Goal: Navigation & Orientation: Find specific page/section

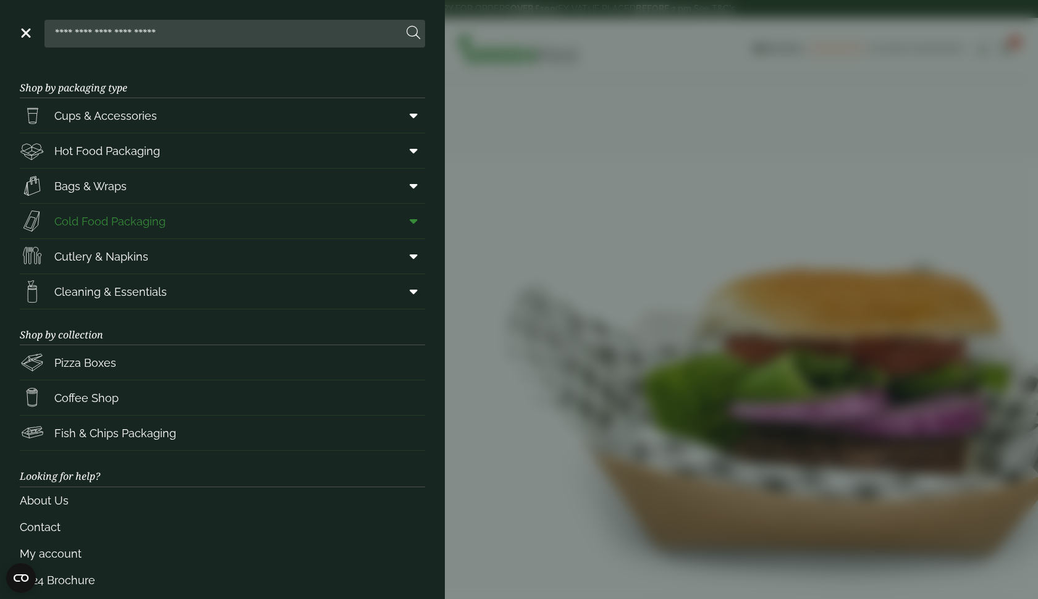
click at [408, 215] on span at bounding box center [411, 220] width 28 height 23
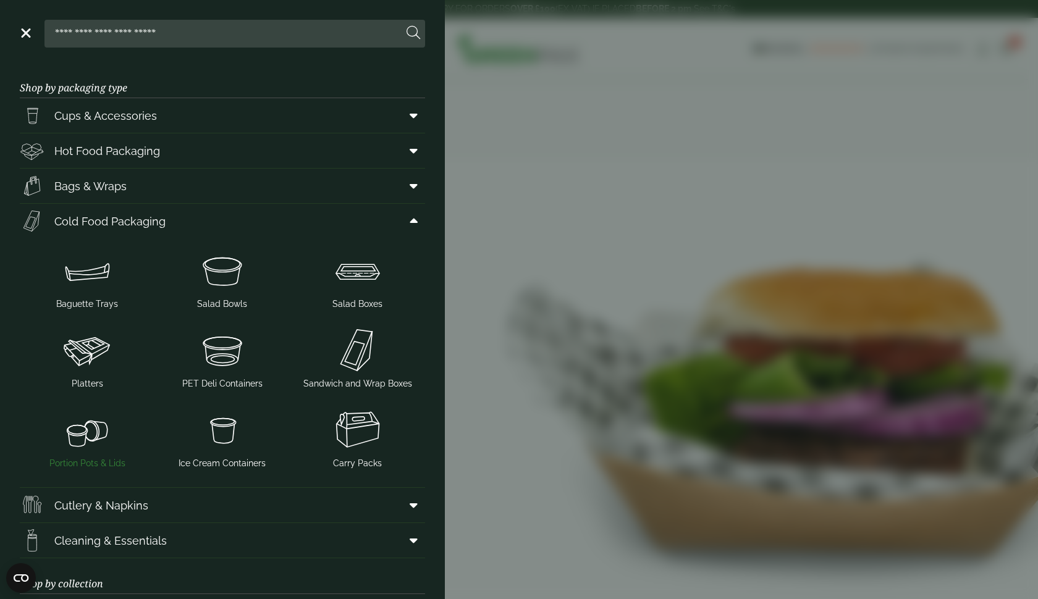
click at [91, 429] on img at bounding box center [87, 429] width 125 height 49
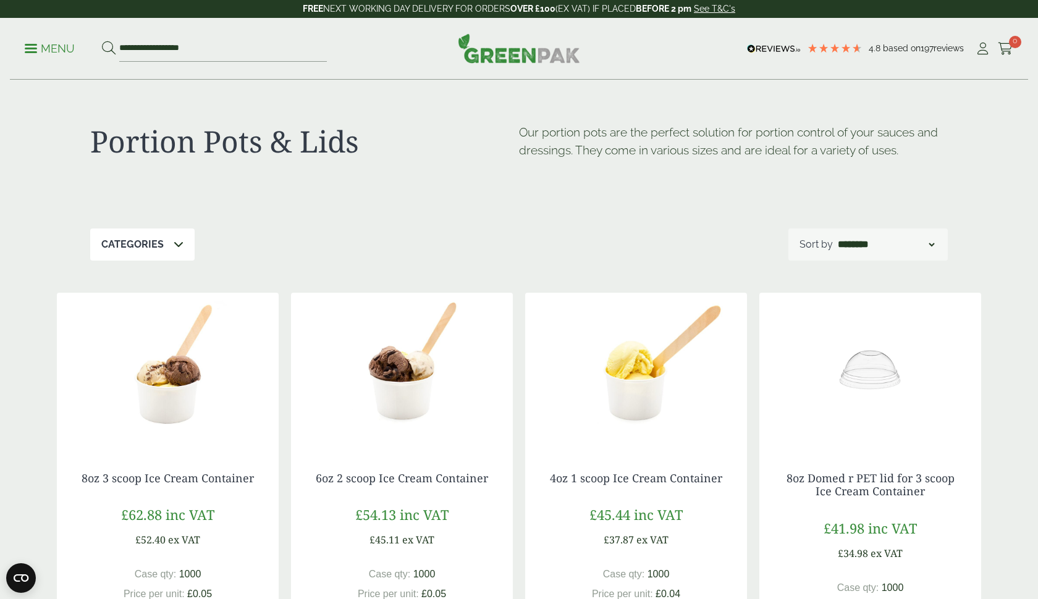
click at [35, 49] on p "Menu" at bounding box center [50, 48] width 50 height 15
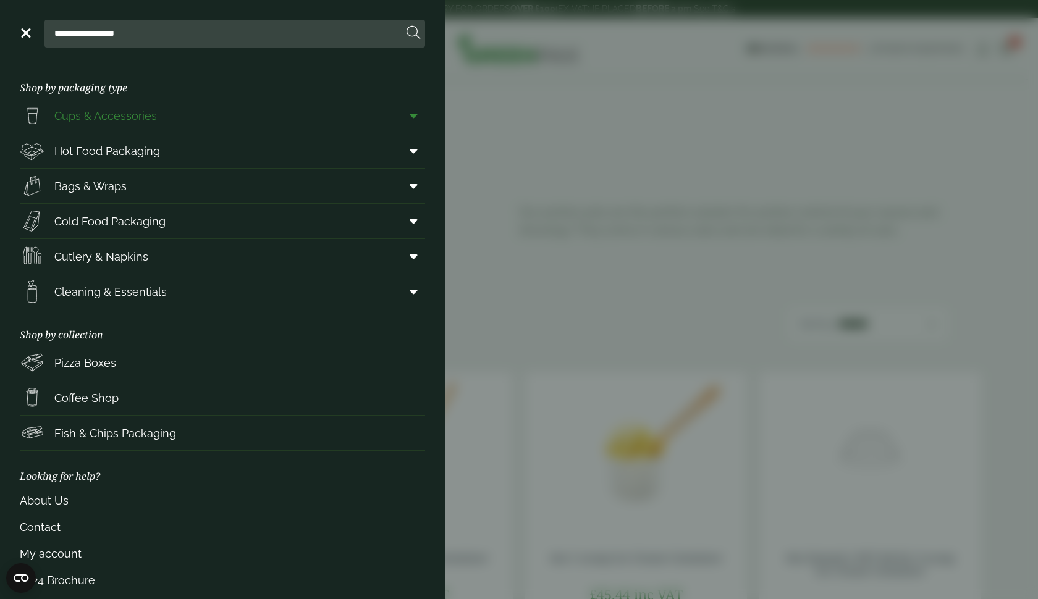
click at [241, 106] on link "Cups & Accessories" at bounding box center [222, 115] width 405 height 35
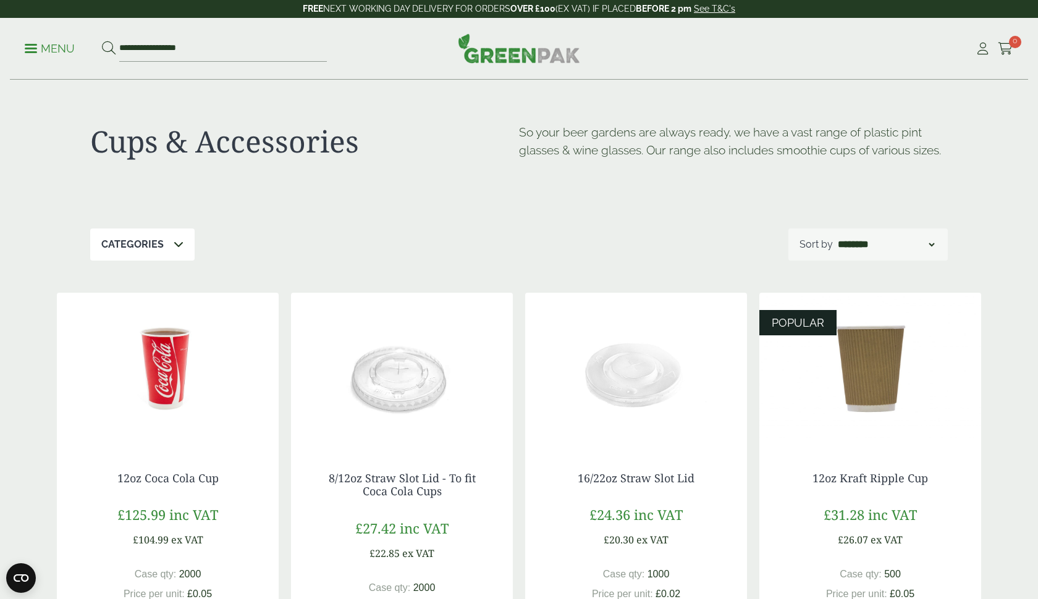
click at [35, 54] on p "Menu" at bounding box center [50, 48] width 50 height 15
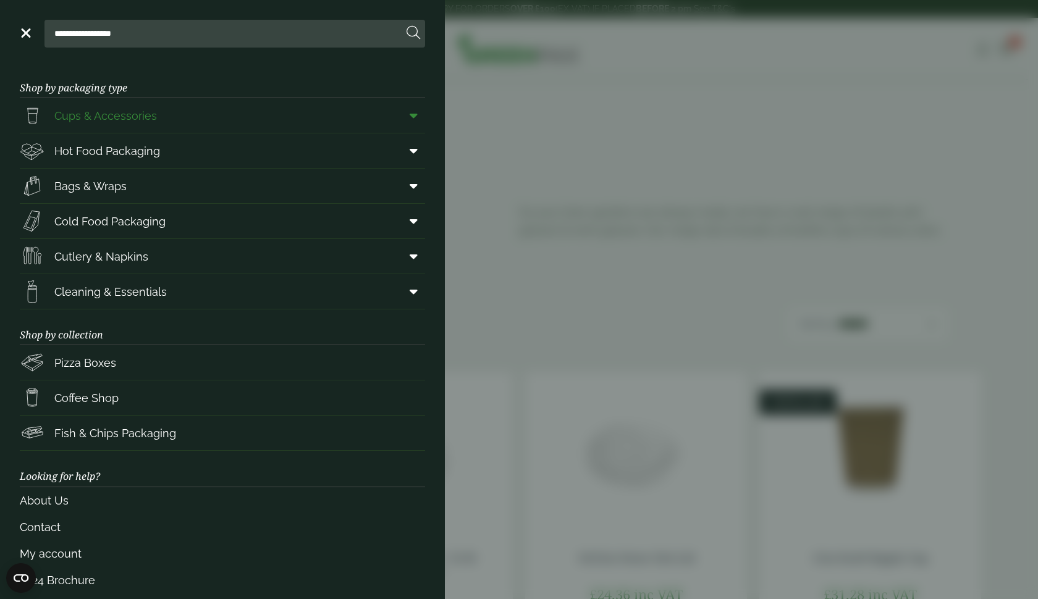
click at [418, 117] on span at bounding box center [411, 115] width 28 height 23
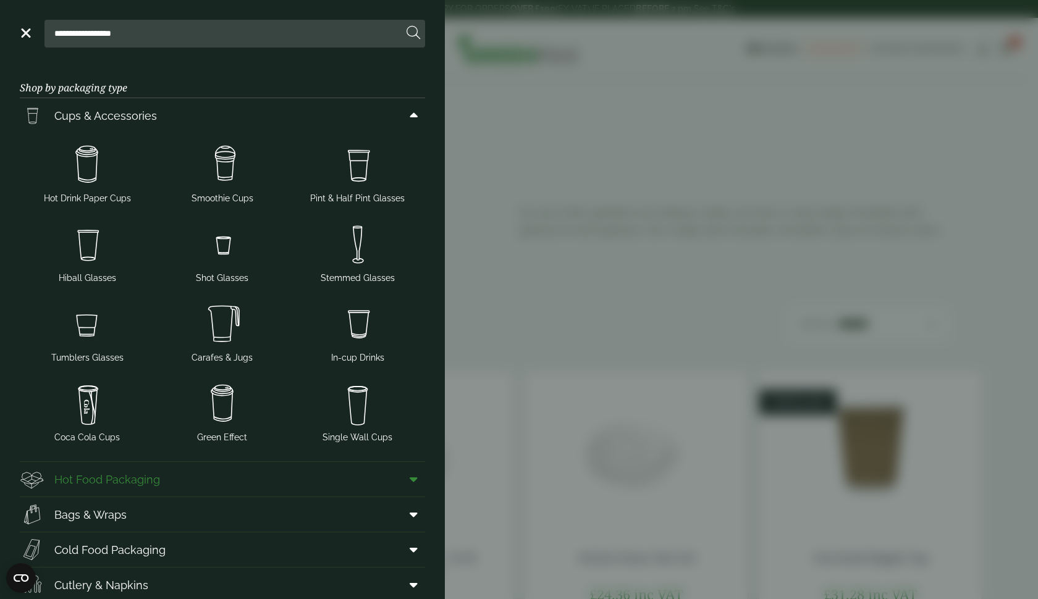
click at [414, 476] on icon at bounding box center [414, 479] width 8 height 12
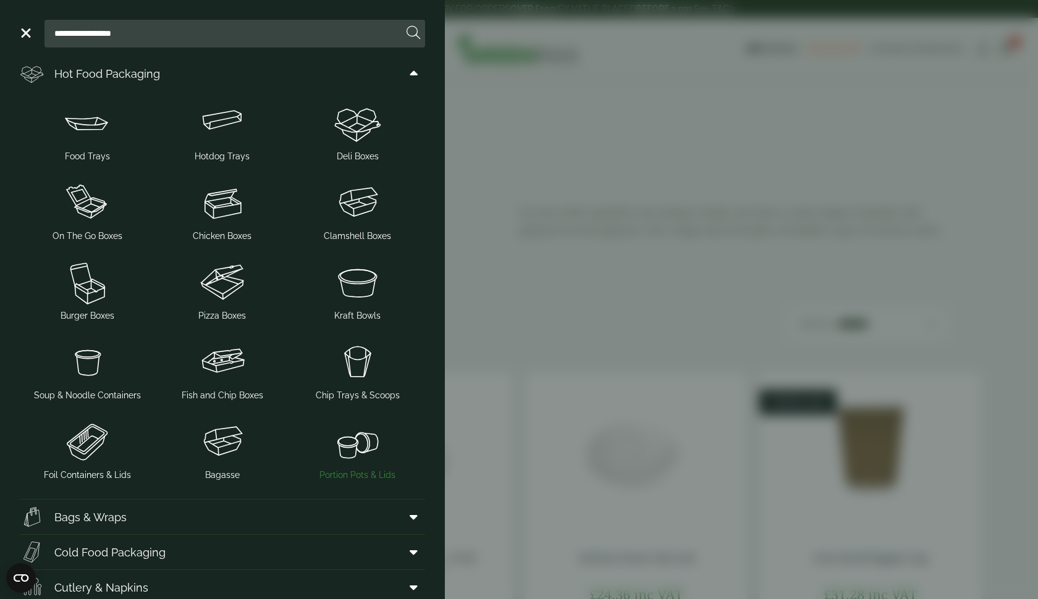
scroll to position [432, 0]
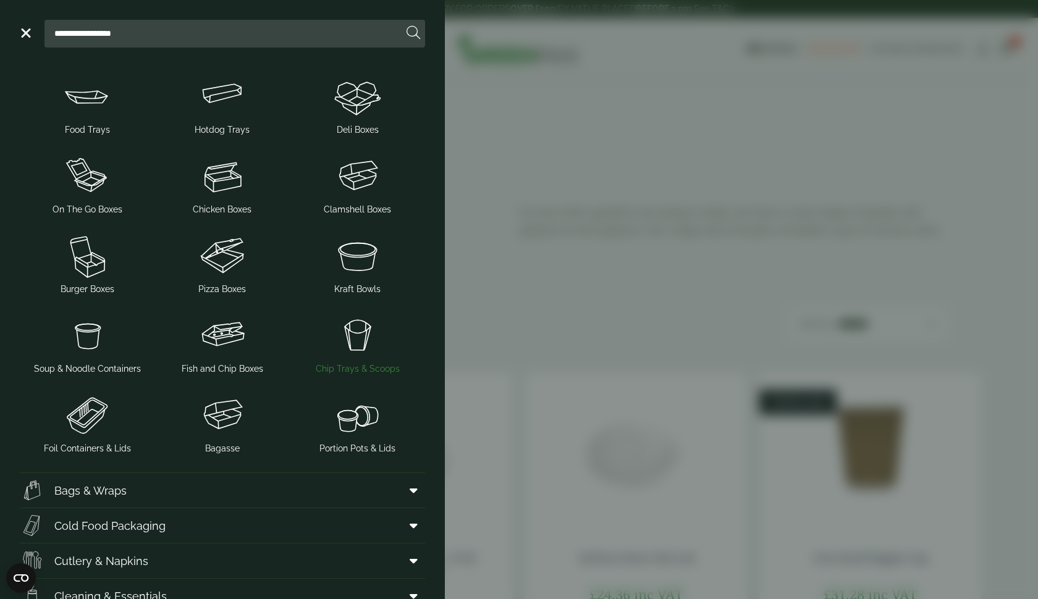
click at [356, 355] on img at bounding box center [357, 335] width 125 height 49
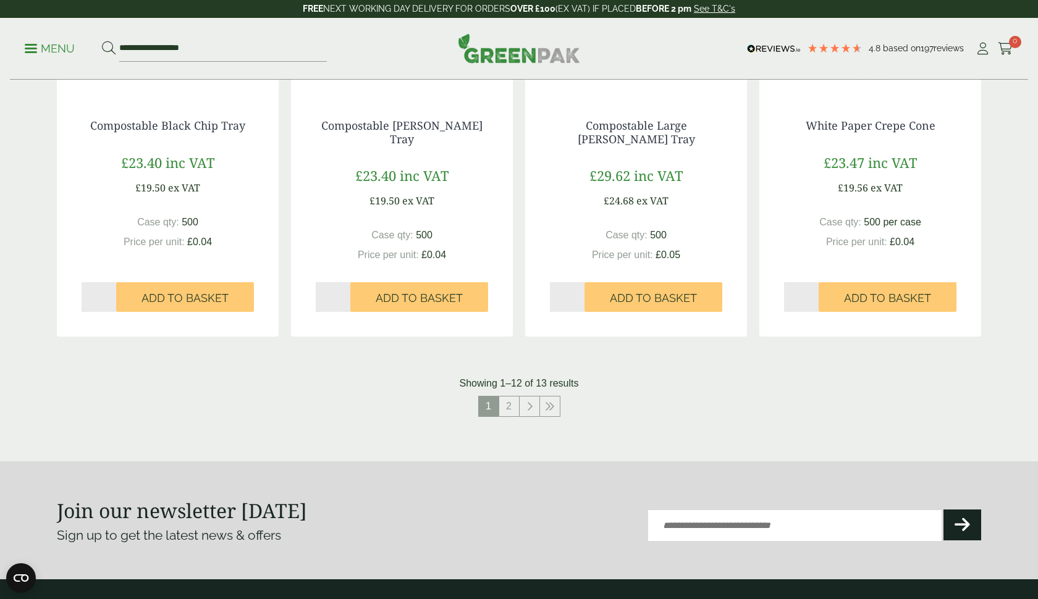
scroll to position [1244, 0]
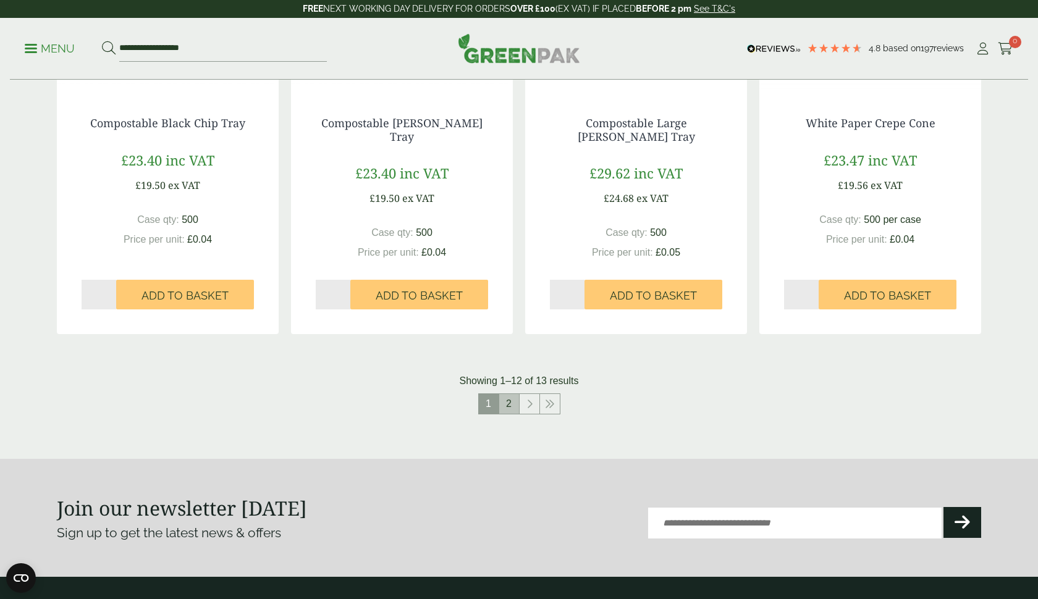
click at [505, 405] on link "2" at bounding box center [509, 404] width 20 height 20
